Goal: Task Accomplishment & Management: Use online tool/utility

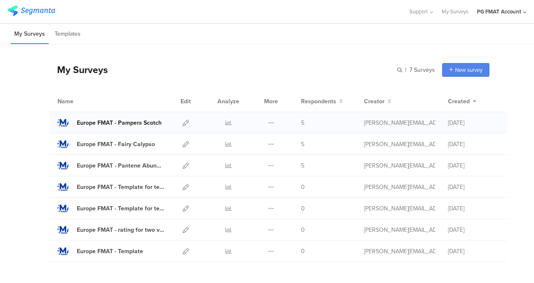
click at [148, 124] on div "Europe FMAT - Pampers Scotch" at bounding box center [119, 122] width 85 height 9
click at [183, 119] on link at bounding box center [186, 122] width 6 height 21
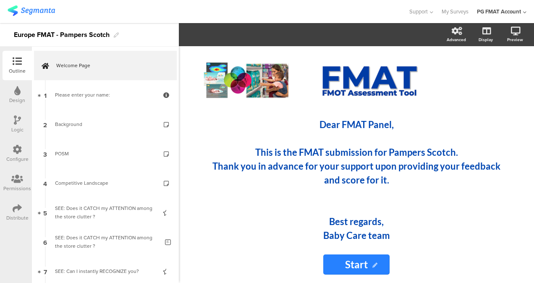
click at [21, 155] on div at bounding box center [17, 150] width 9 height 10
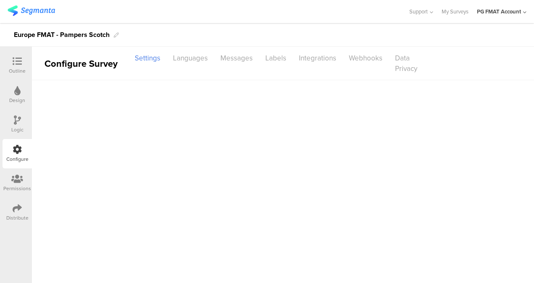
click at [17, 156] on div "Configure" at bounding box center [17, 159] width 22 height 8
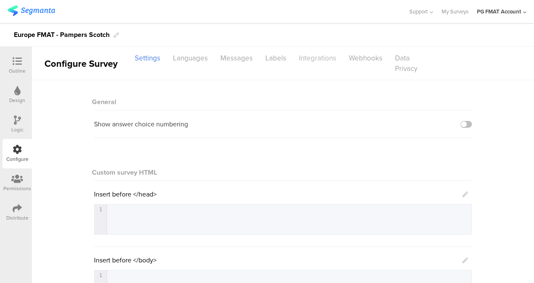
click at [322, 59] on div "Integrations" at bounding box center [318, 58] width 50 height 15
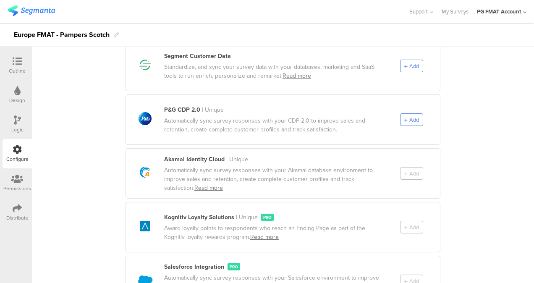
scroll to position [440, 0]
